Goal: Transaction & Acquisition: Purchase product/service

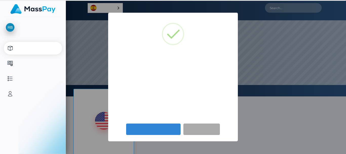
select select
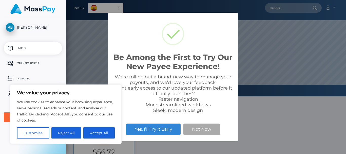
scroll to position [96, 281]
click at [207, 128] on button "Not Now" at bounding box center [202, 129] width 37 height 11
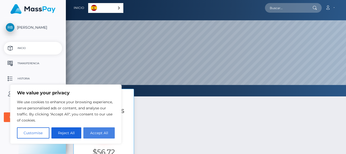
click at [91, 130] on button "Accept All" at bounding box center [98, 132] width 31 height 11
checkbox input "true"
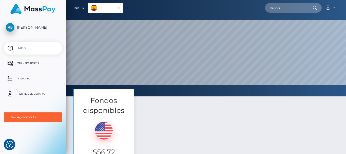
scroll to position [51, 0]
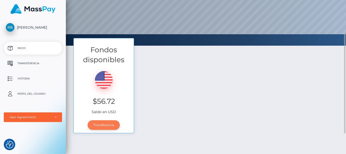
click at [102, 126] on link "Transferencia" at bounding box center [104, 125] width 32 height 10
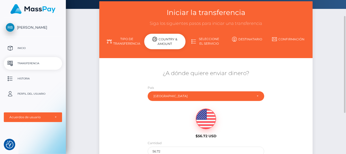
scroll to position [76, 0]
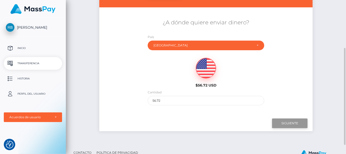
click at [290, 120] on input "Siguiente" at bounding box center [290, 123] width 36 height 10
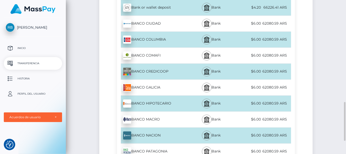
scroll to position [203, 0]
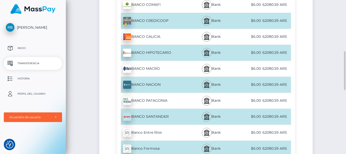
click at [244, 115] on div "$6.00" at bounding box center [247, 116] width 29 height 11
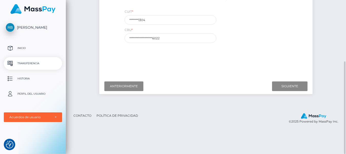
scroll to position [101, 0]
click at [288, 86] on input "Siguiente" at bounding box center [290, 86] width 36 height 10
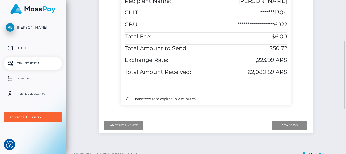
scroll to position [198, 0]
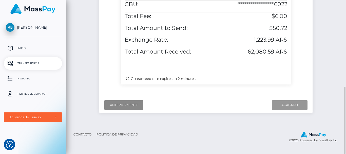
click at [288, 110] on input "Acabado" at bounding box center [290, 105] width 36 height 10
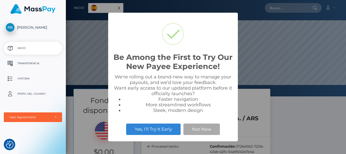
scroll to position [96, 281]
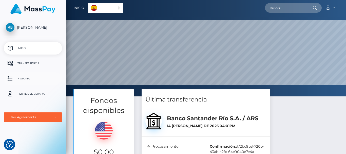
click at [43, 79] on p "Historia" at bounding box center [33, 79] width 54 height 8
